Goal: Information Seeking & Learning: Learn about a topic

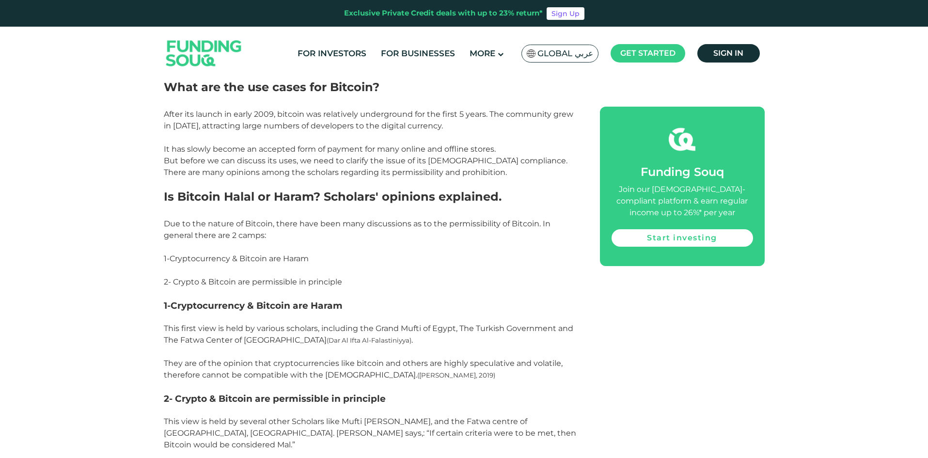
scroll to position [824, 0]
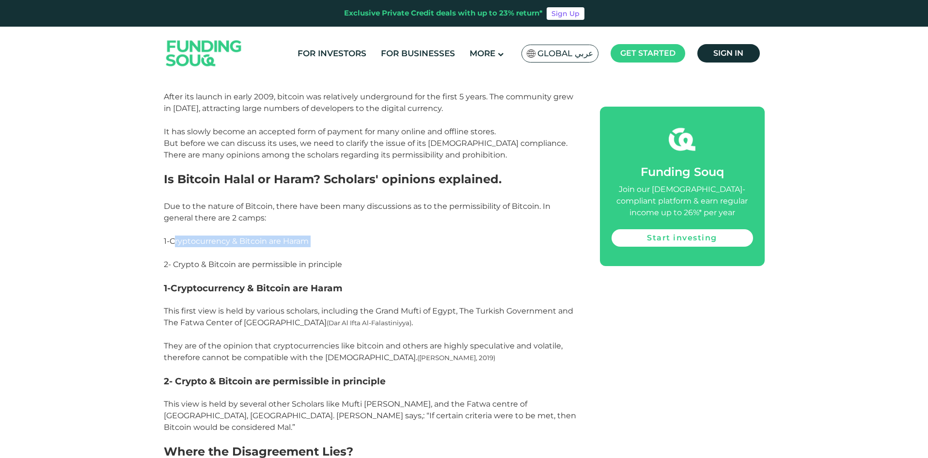
drag, startPoint x: 176, startPoint y: 241, endPoint x: 354, endPoint y: 254, distance: 178.9
click at [354, 254] on p "1- Cryptocurrency & Bitcoin are Haram" at bounding box center [371, 241] width 415 height 35
click at [365, 259] on p "2- Crypto & Bitcoin are permissible in principle" at bounding box center [371, 265] width 415 height 12
drag, startPoint x: 352, startPoint y: 268, endPoint x: 153, endPoint y: 252, distance: 199.4
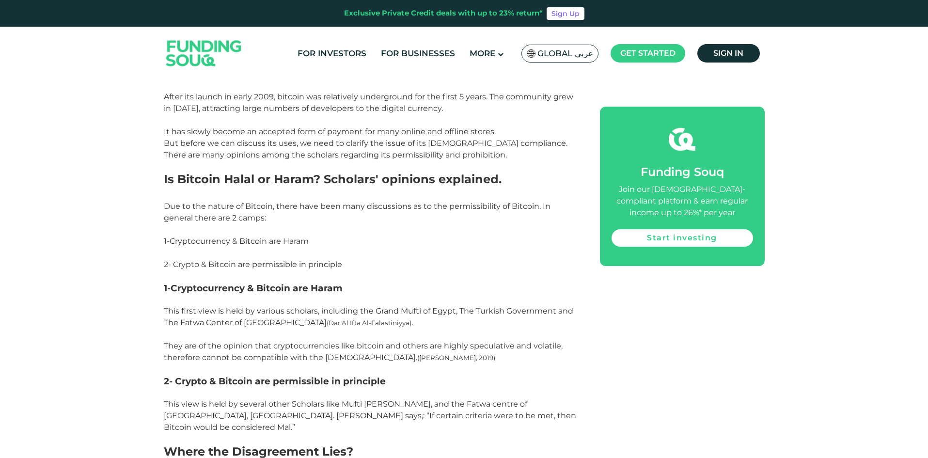
click at [322, 298] on p at bounding box center [371, 300] width 415 height 12
drag, startPoint x: 354, startPoint y: 290, endPoint x: 160, endPoint y: 286, distance: 194.0
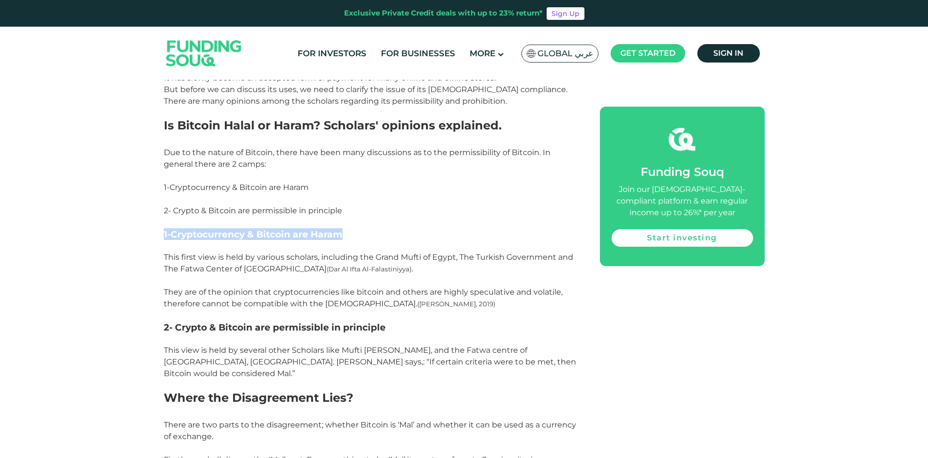
scroll to position [970, 0]
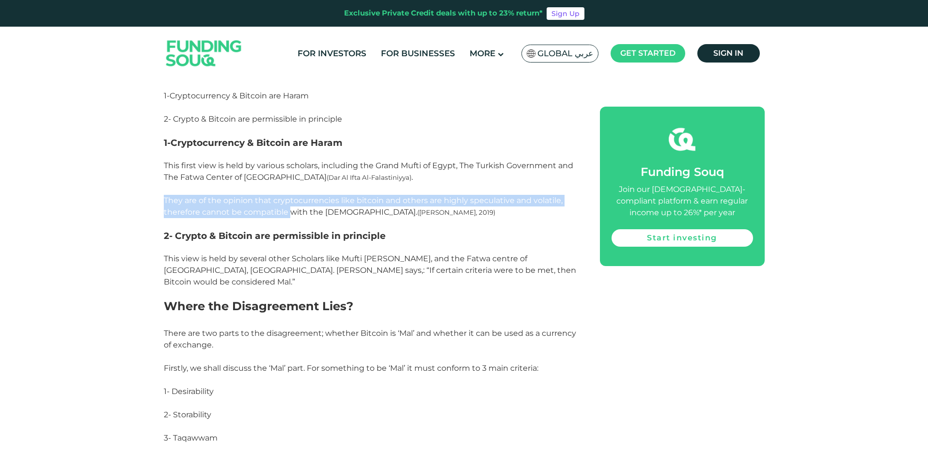
drag, startPoint x: 157, startPoint y: 197, endPoint x: 292, endPoint y: 209, distance: 135.8
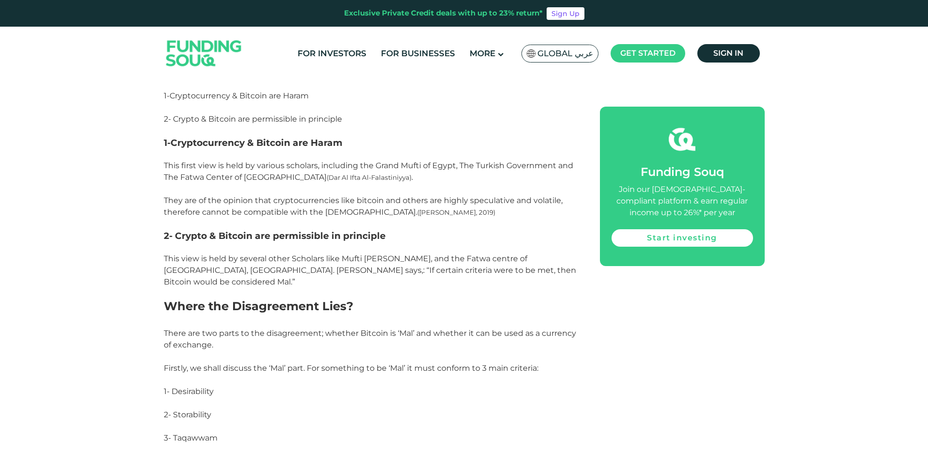
click at [329, 211] on span "This first view is held by various scholars, including the Grand Mufti of Egypt…" at bounding box center [369, 189] width 410 height 56
drag, startPoint x: 361, startPoint y: 218, endPoint x: 244, endPoint y: 220, distance: 116.4
click at [244, 220] on p at bounding box center [371, 224] width 415 height 12
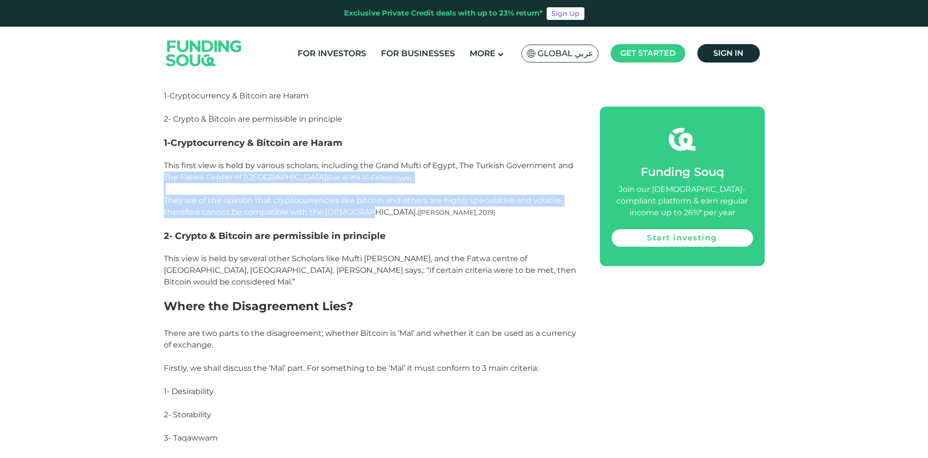
drag, startPoint x: 356, startPoint y: 217, endPoint x: 133, endPoint y: 182, distance: 225.7
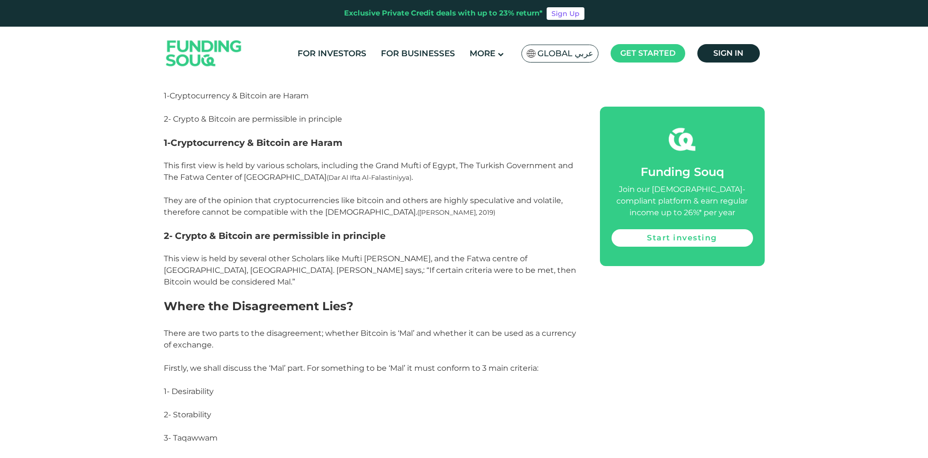
click at [332, 259] on span "This view is held by several other Scholars like Mufti [PERSON_NAME], and the F…" at bounding box center [370, 270] width 413 height 32
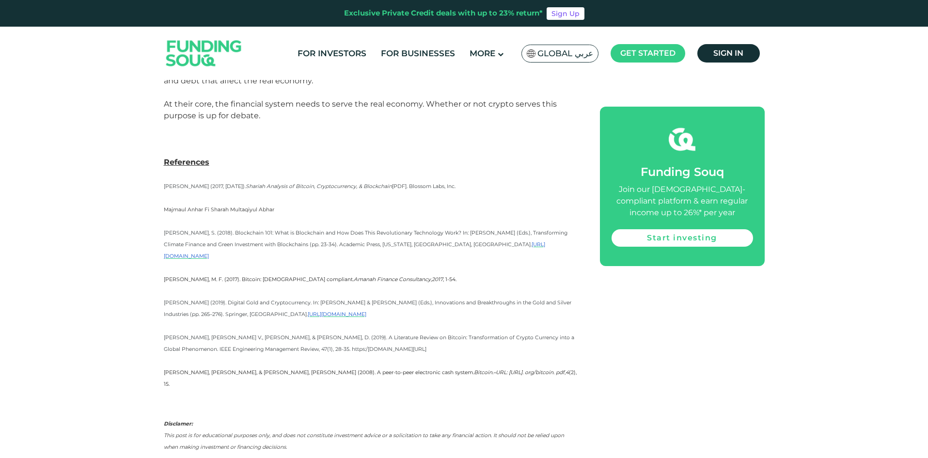
scroll to position [2667, 0]
